Goal: Task Accomplishment & Management: Use online tool/utility

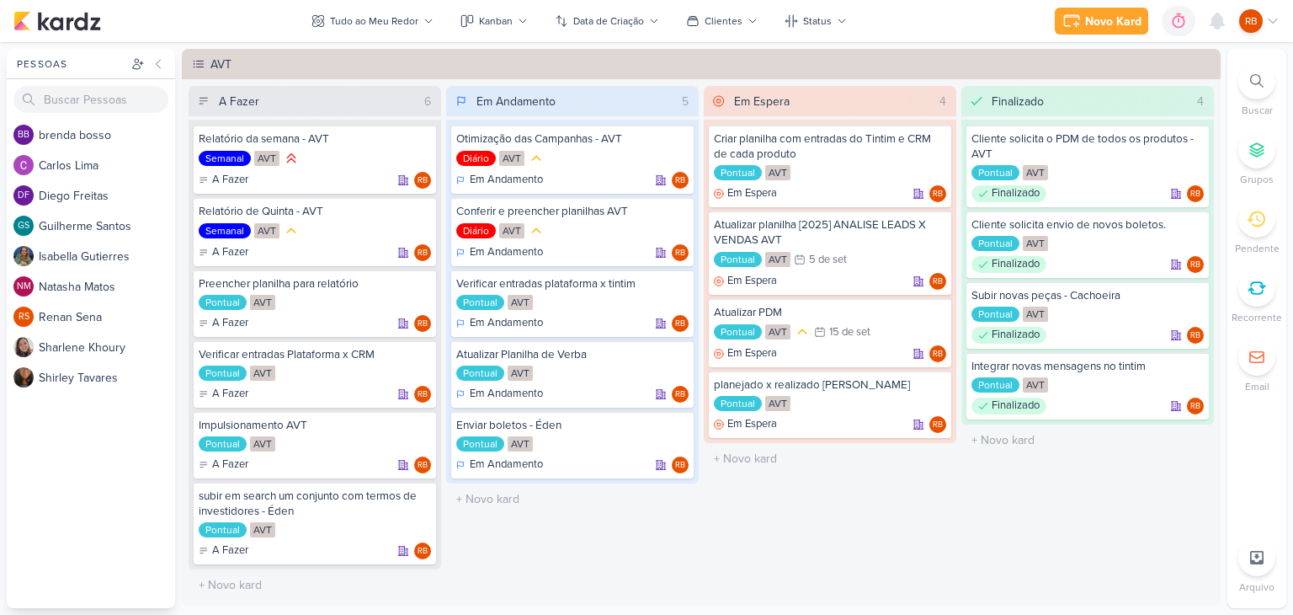
click at [785, 489] on div "Em Espera 4 Criar planilha com entradas do Tintim e CRM de cada produto Pontual…" at bounding box center [830, 343] width 253 height 514
click at [671, 350] on icon at bounding box center [676, 356] width 13 height 13
click at [1148, 16] on div "0h6m" at bounding box center [1149, 22] width 35 height 18
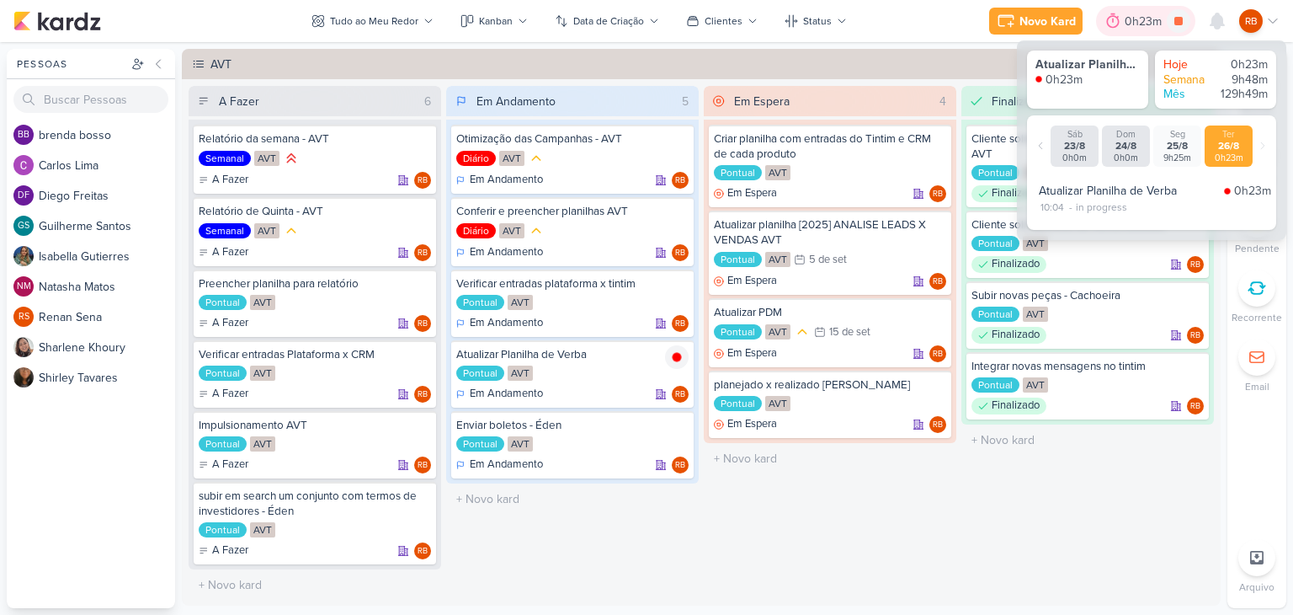
click at [1144, 18] on div "0h23m" at bounding box center [1146, 22] width 42 height 18
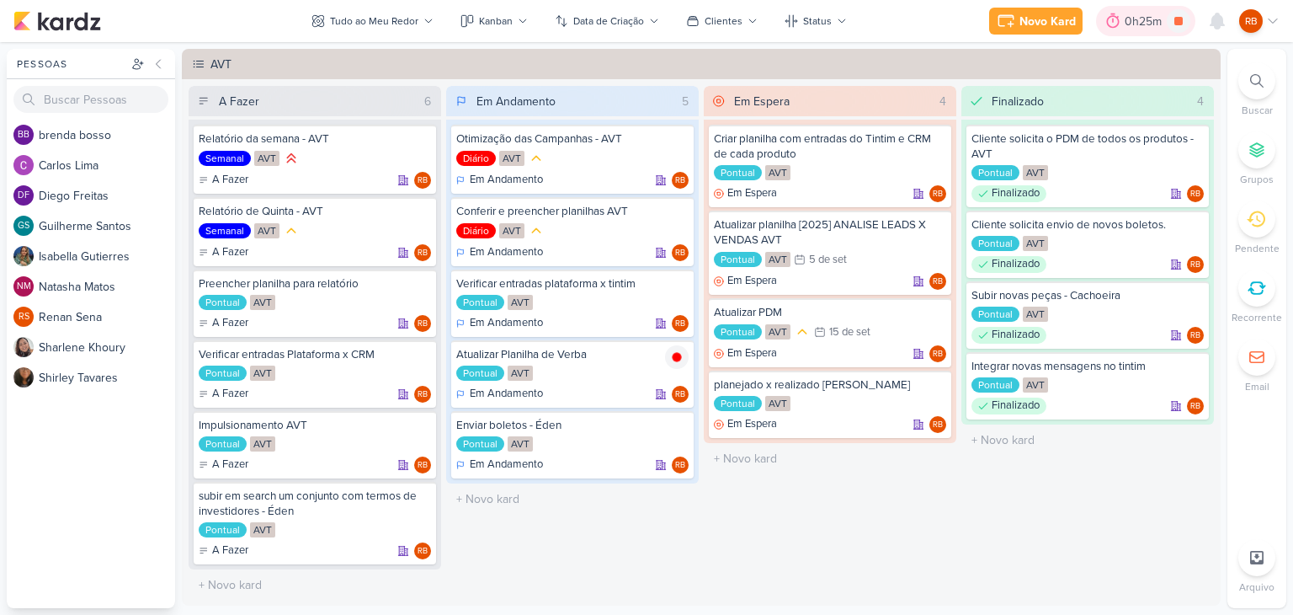
click at [1128, 30] on div "0h25m" at bounding box center [1145, 21] width 99 height 30
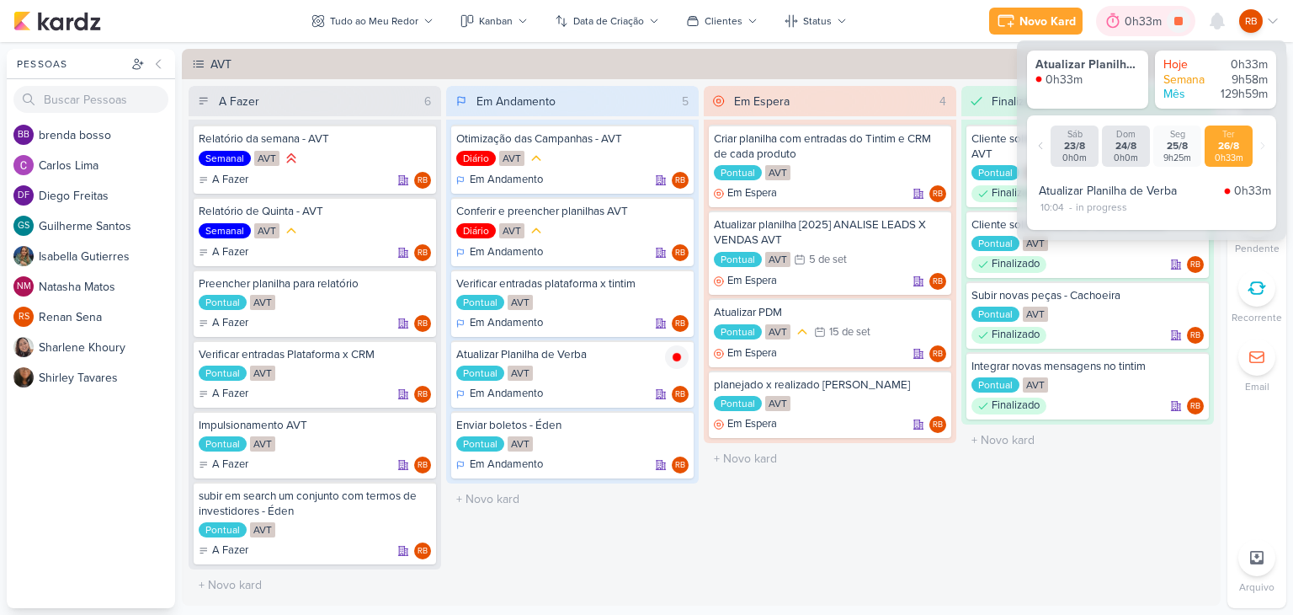
click at [1128, 30] on div "0h33m" at bounding box center [1145, 21] width 99 height 30
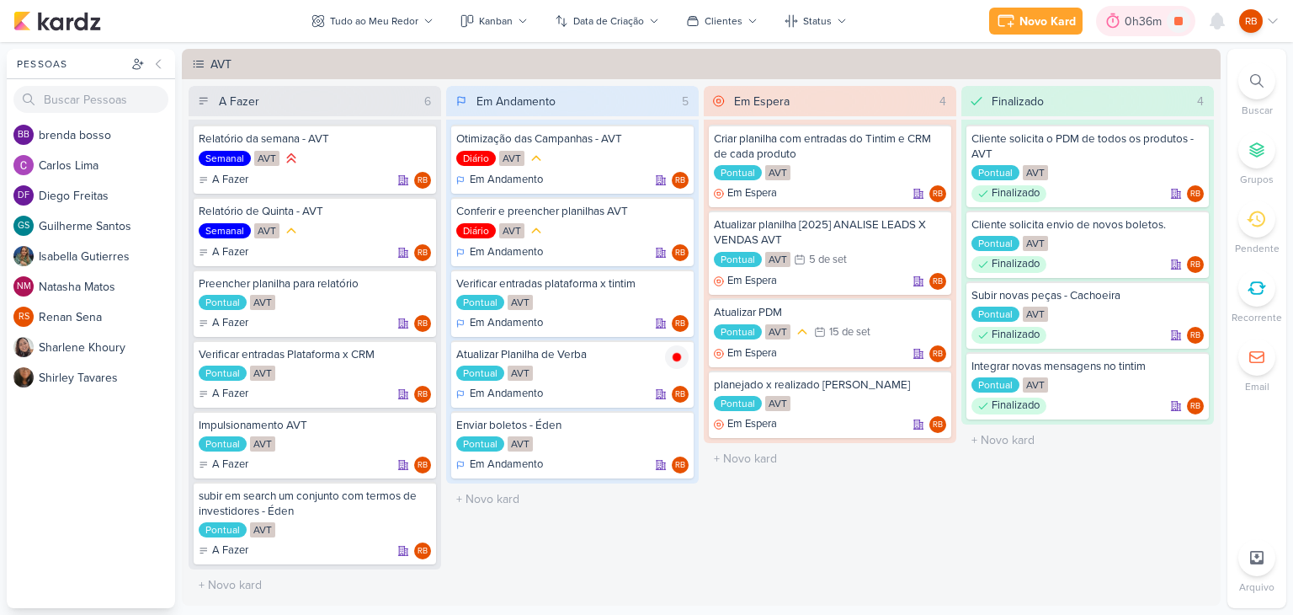
click at [1142, 13] on div "0h36m" at bounding box center [1146, 22] width 42 height 18
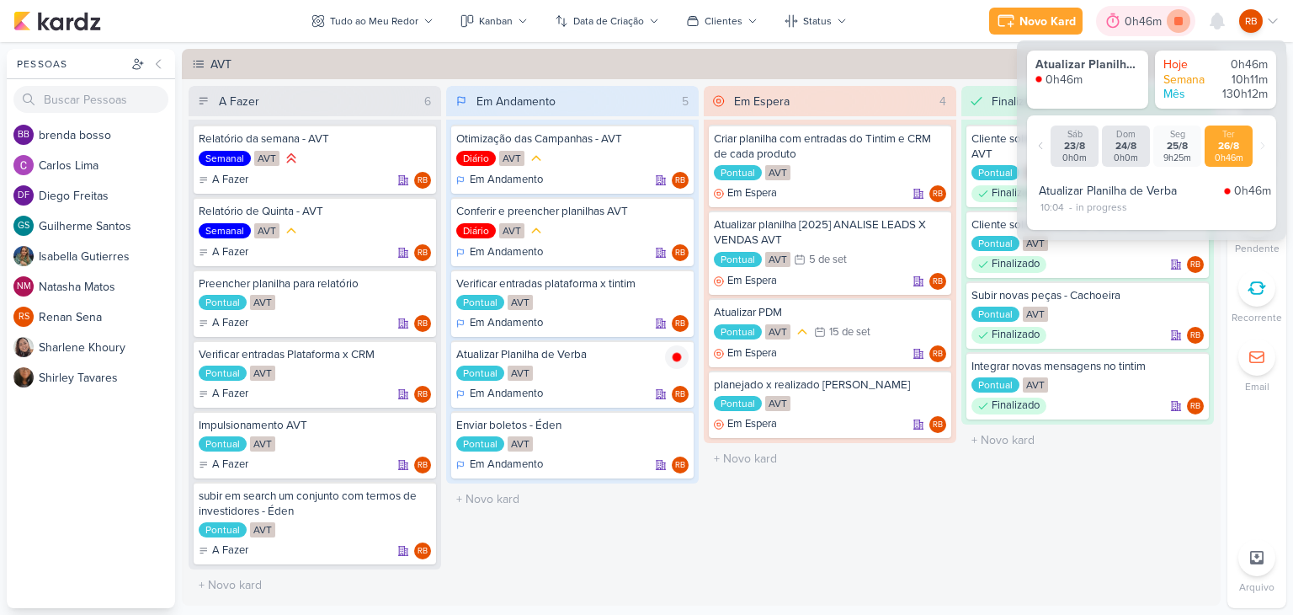
click at [1180, 24] on icon at bounding box center [1178, 21] width 8 height 8
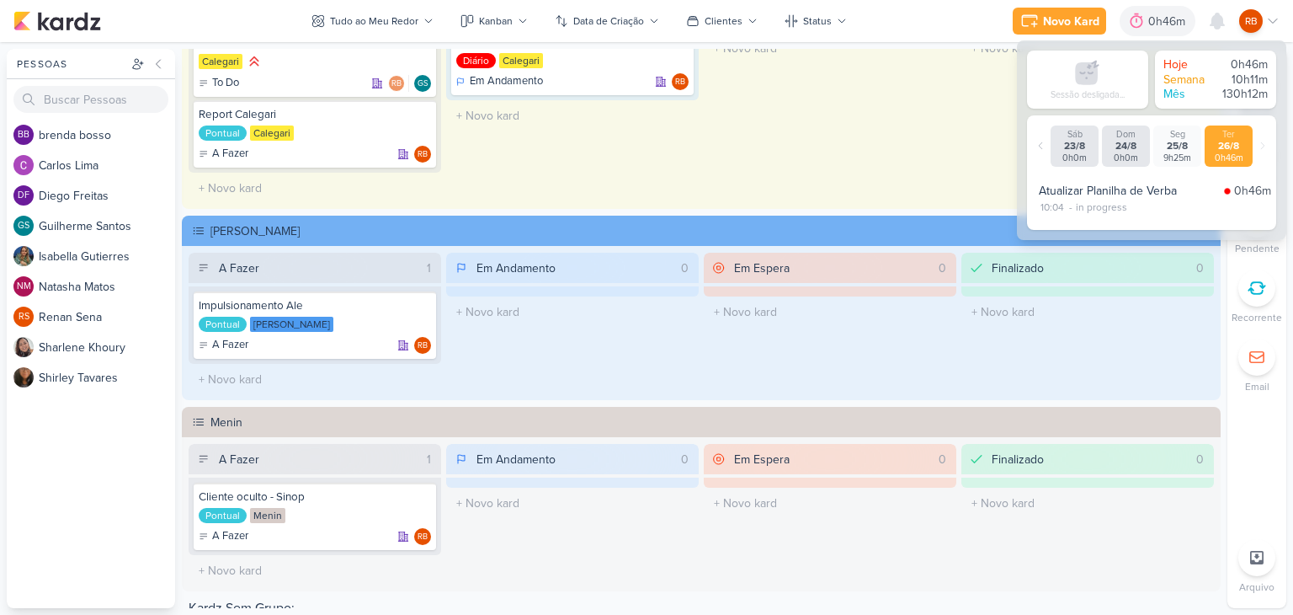
scroll to position [674, 0]
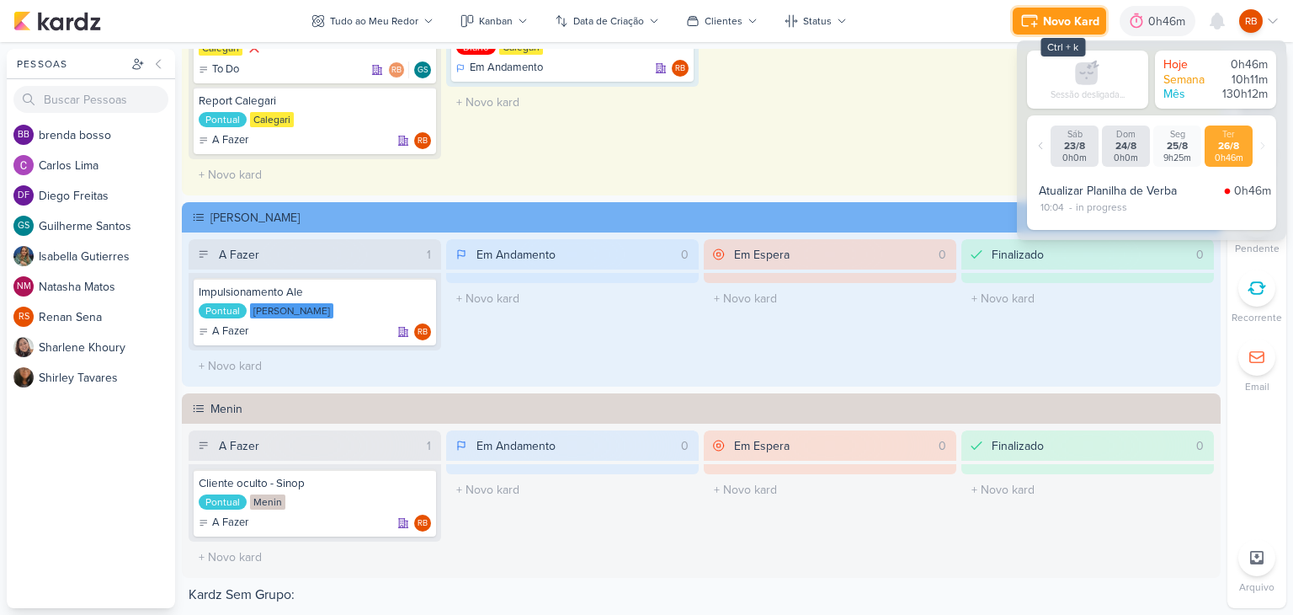
click at [1059, 21] on div "Novo Kard" at bounding box center [1071, 22] width 56 height 18
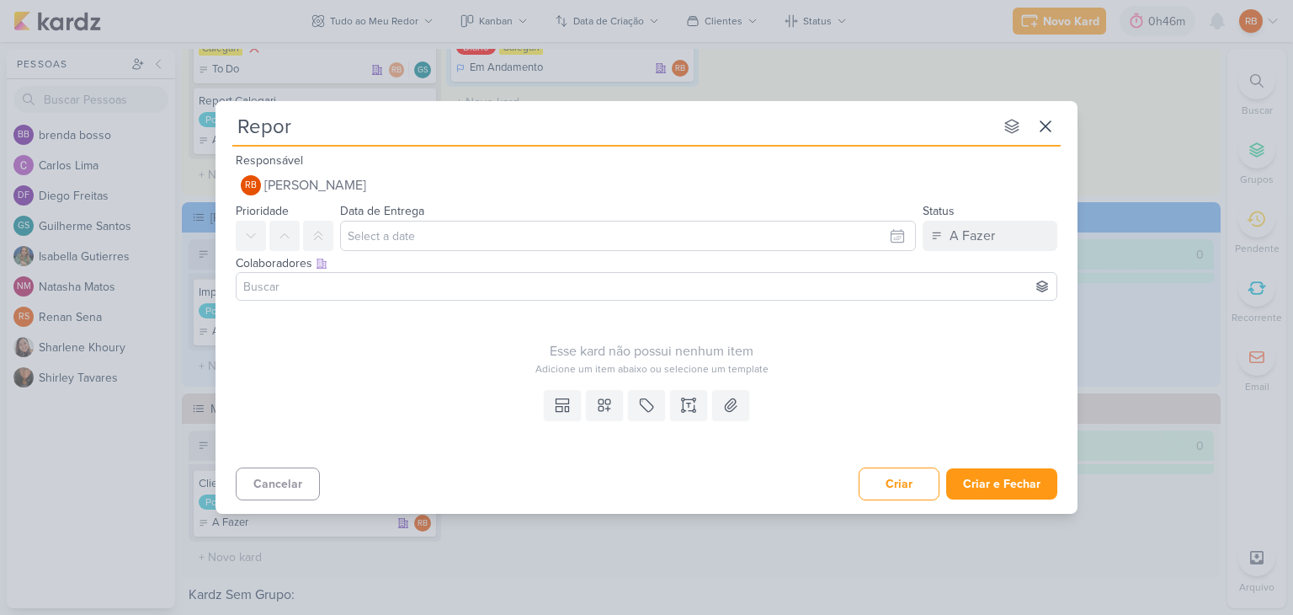
type input "Report"
type input "Report Me"
type input "Report Menin"
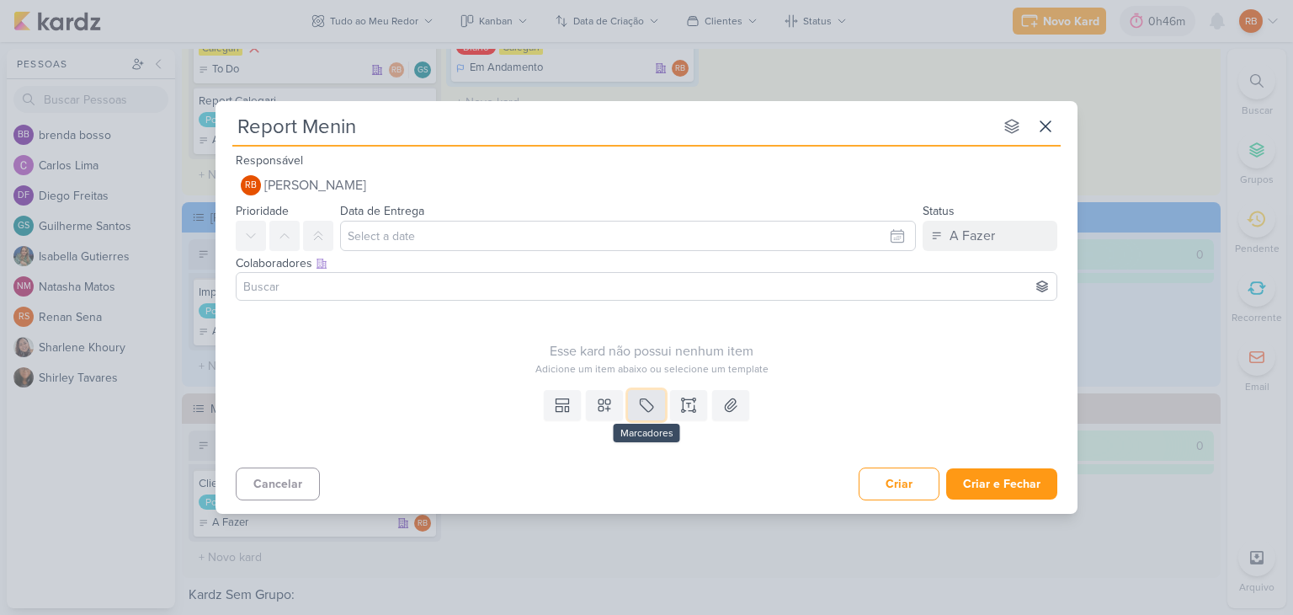
click at [643, 399] on icon at bounding box center [646, 405] width 17 height 17
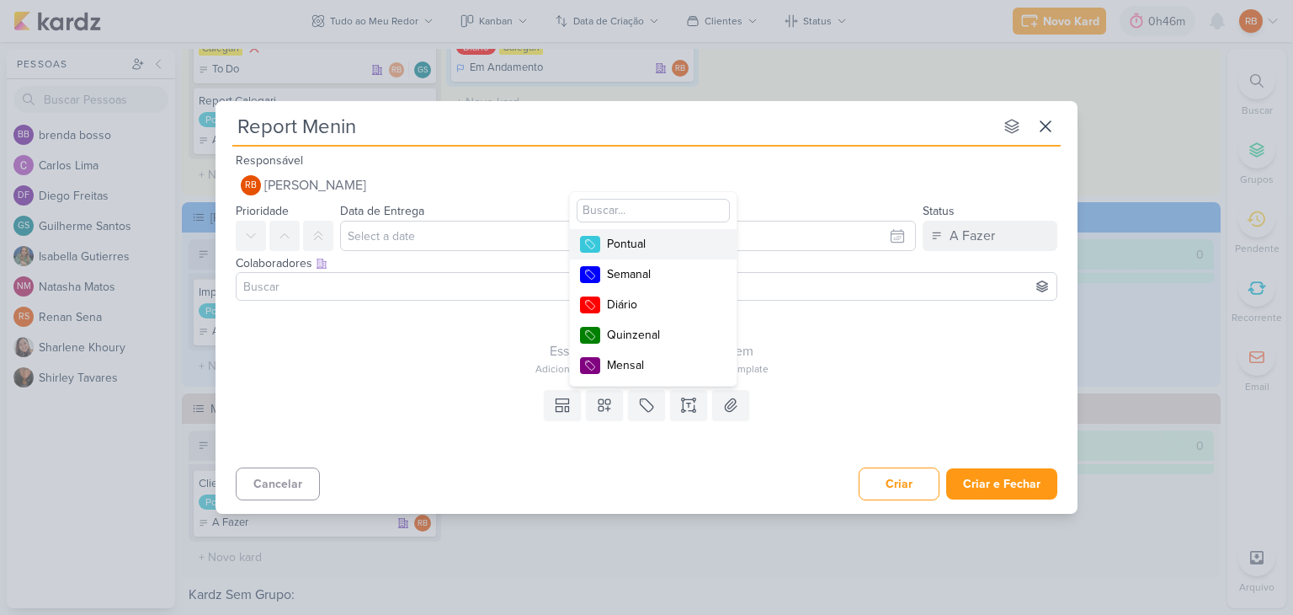
click at [627, 242] on div "Pontual" at bounding box center [661, 244] width 109 height 18
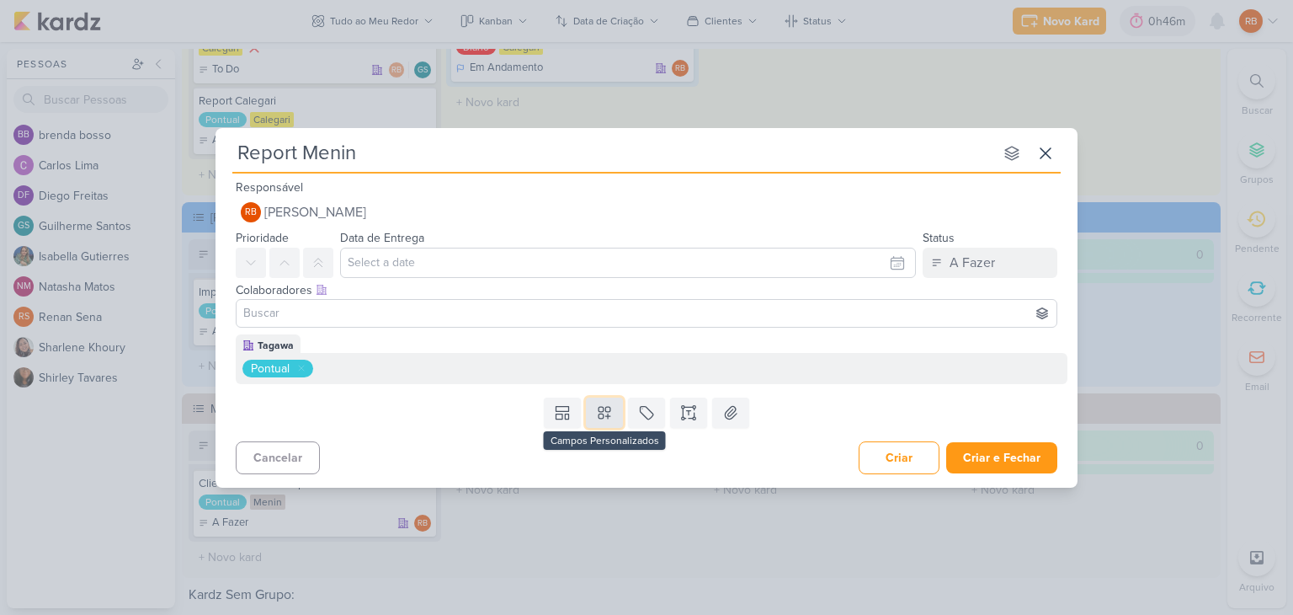
click at [618, 417] on button at bounding box center [604, 412] width 37 height 30
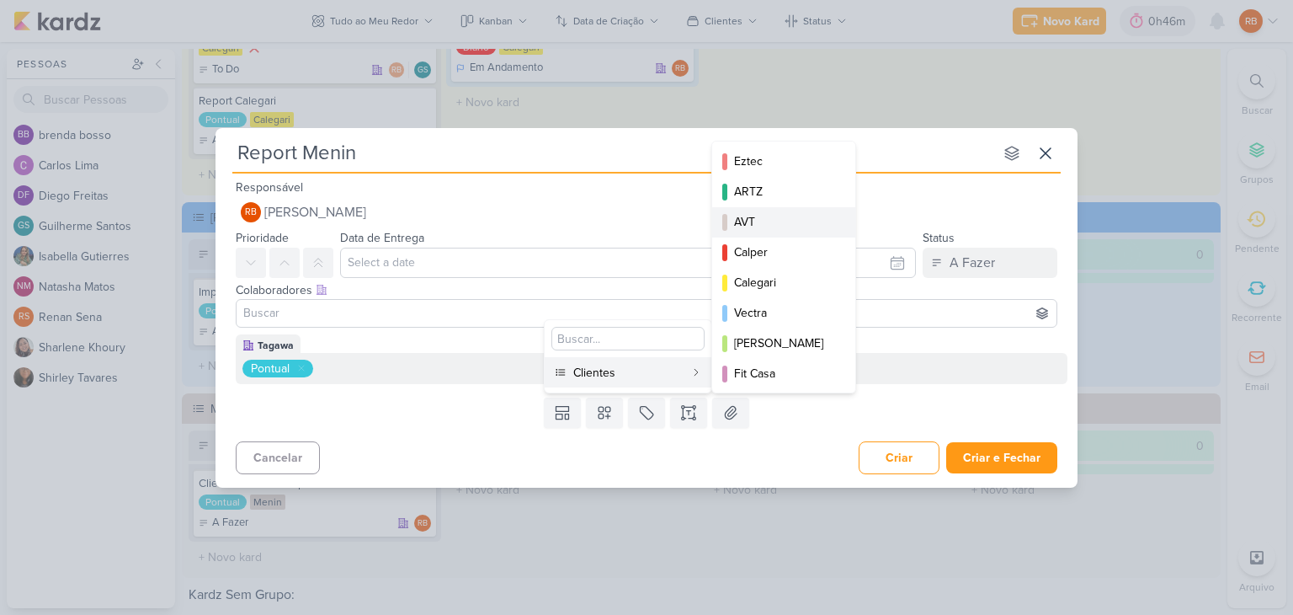
click at [771, 213] on div "AVT" at bounding box center [784, 222] width 101 height 18
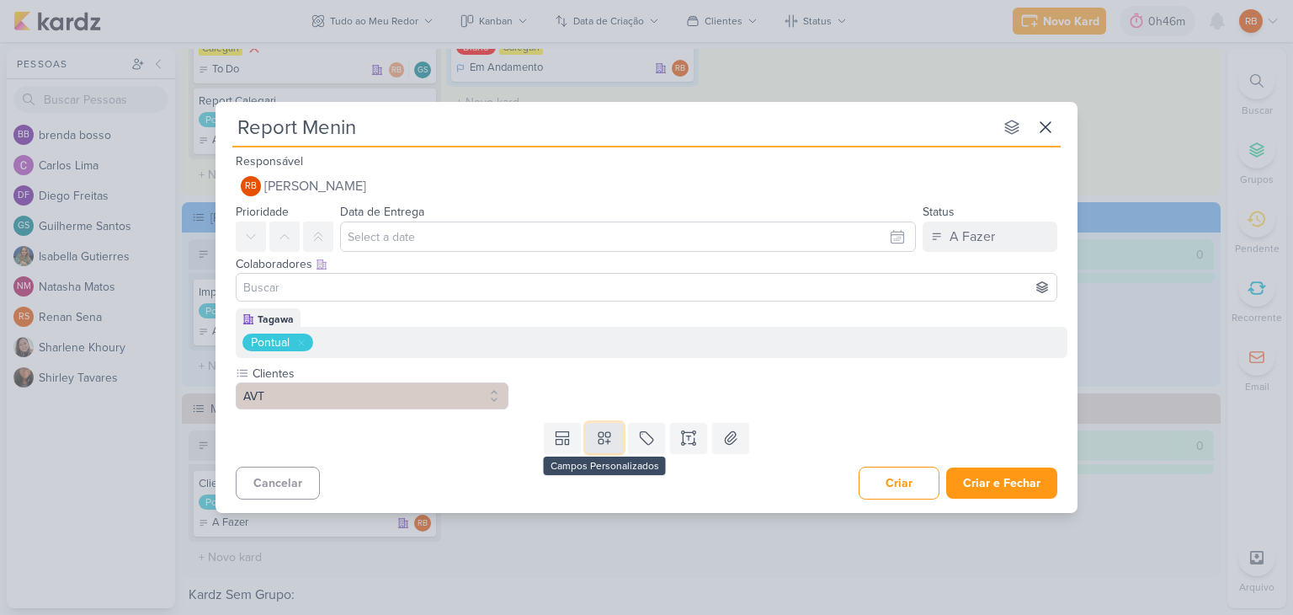
click at [603, 439] on icon at bounding box center [604, 437] width 17 height 17
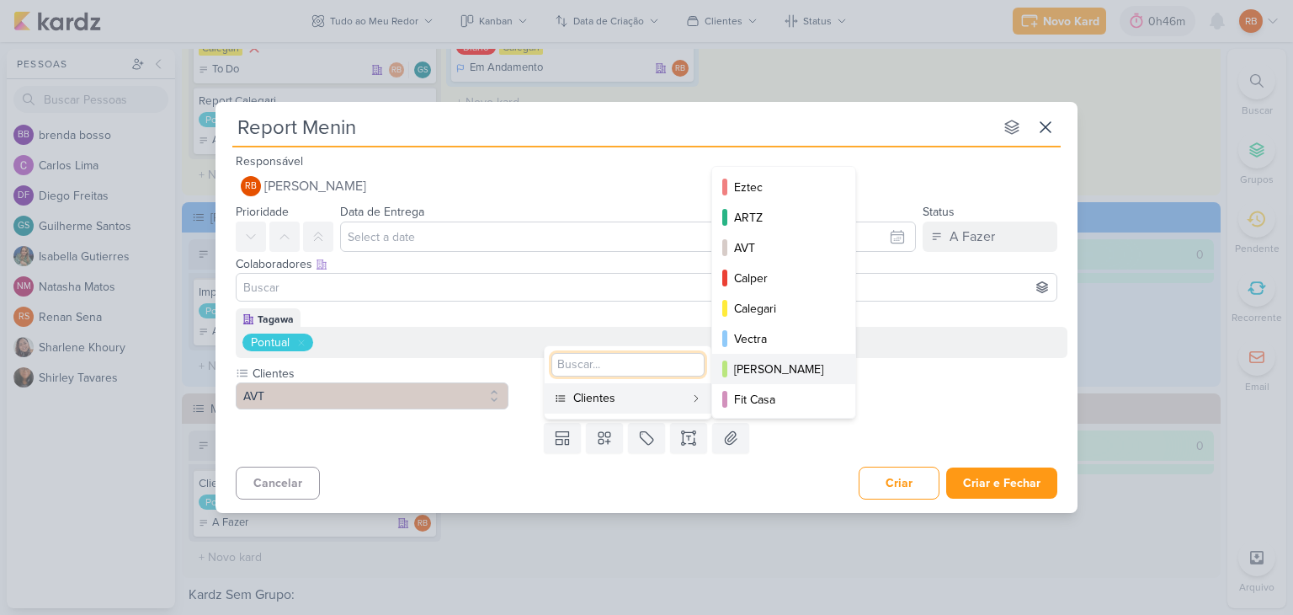
scroll to position [243, 0]
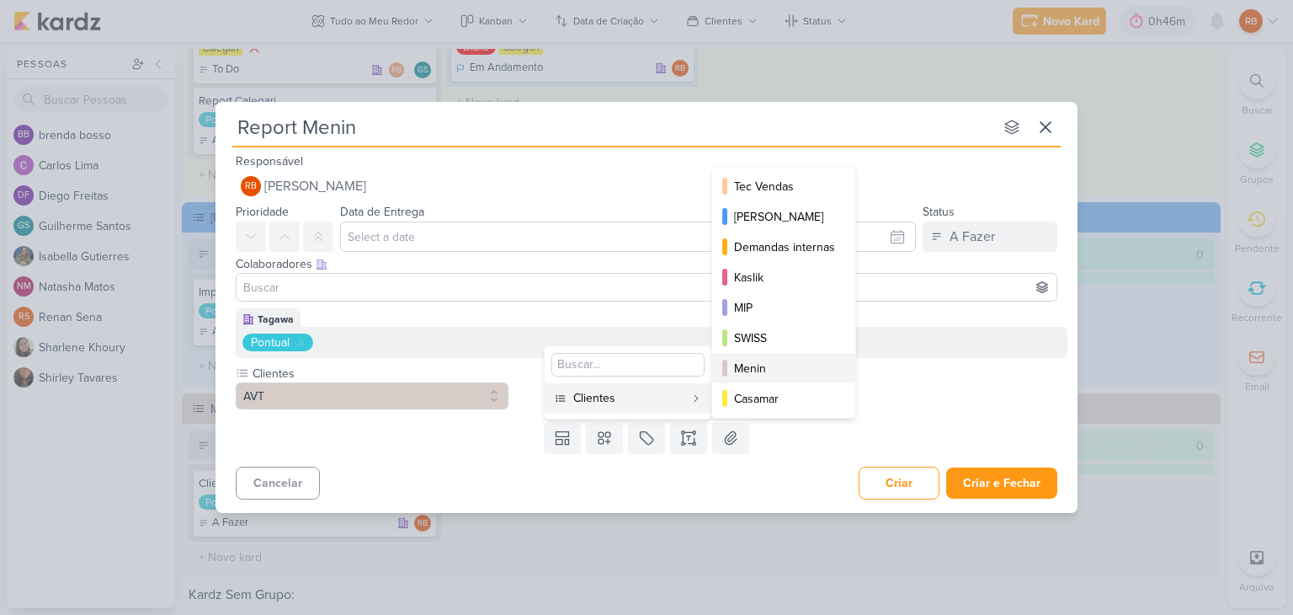
click at [778, 365] on div "Menin" at bounding box center [784, 368] width 101 height 18
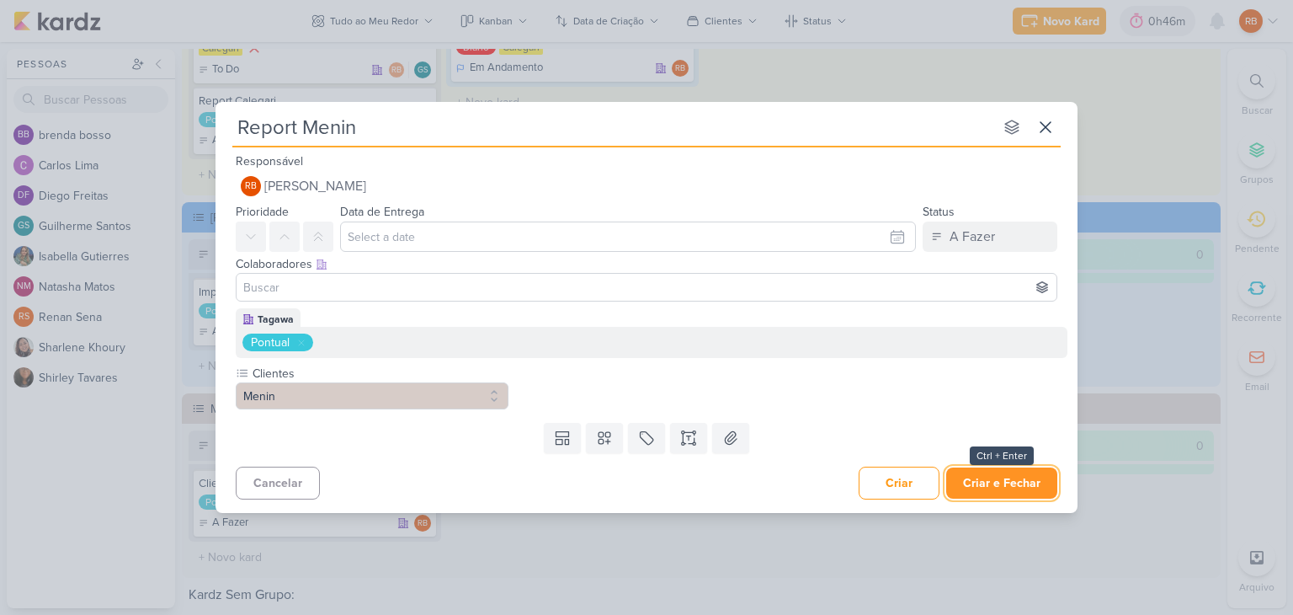
click at [1007, 478] on button "Criar e Fechar" at bounding box center [1001, 482] width 111 height 31
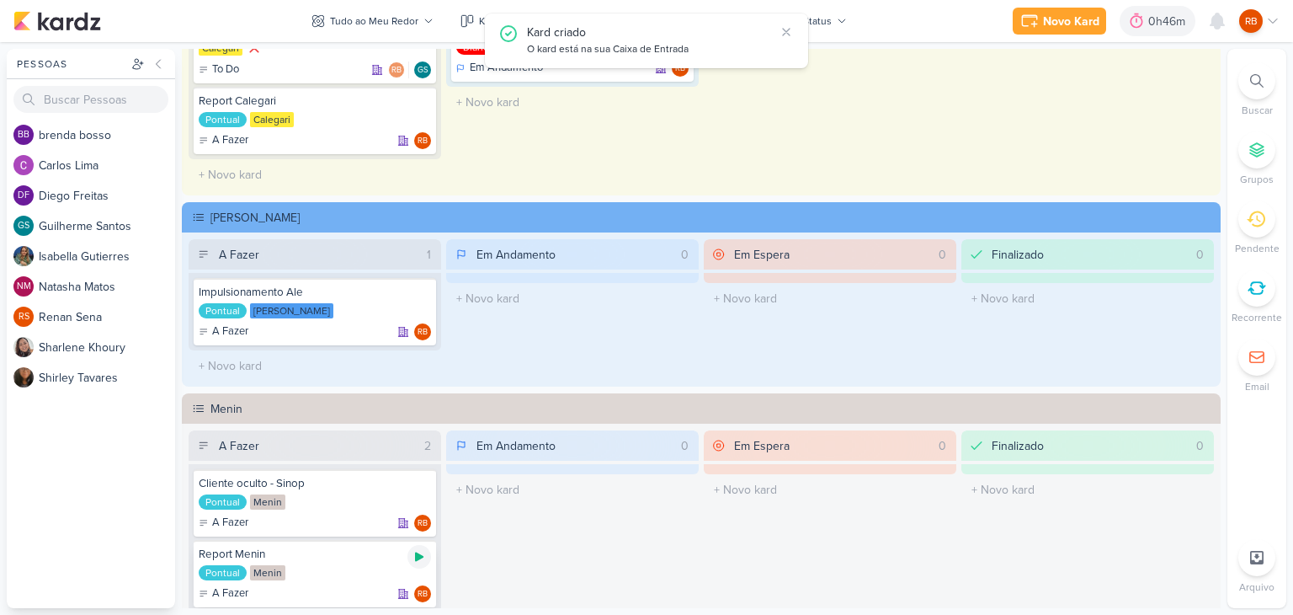
click at [423, 552] on icon at bounding box center [419, 556] width 13 height 13
